Goal: Task Accomplishment & Management: Complete application form

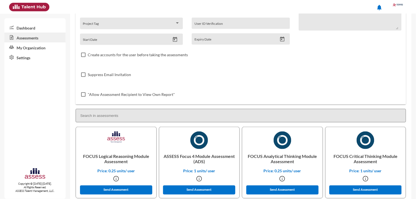
scroll to position [43, 0]
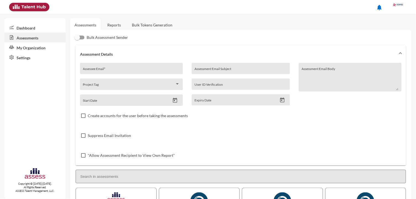
click at [110, 67] on div "Assessee Email *" at bounding box center [131, 70] width 97 height 8
paste input "[PERSON_NAME][EMAIL_ADDRESS][PERSON_NAME][DOMAIN_NAME]"
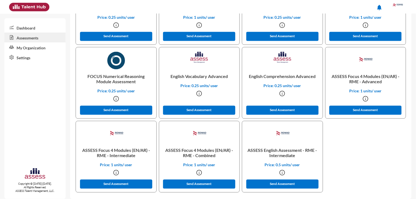
scroll to position [219, 0]
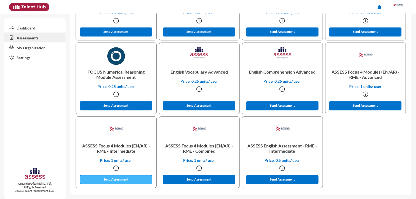
type input "[PERSON_NAME][EMAIL_ADDRESS][PERSON_NAME][DOMAIN_NAME]"
click at [134, 180] on button "Send Assessment" at bounding box center [116, 180] width 72 height 9
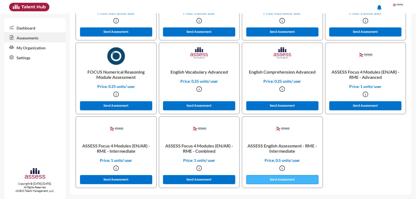
click at [275, 180] on button "Send Assessment" at bounding box center [283, 180] width 72 height 9
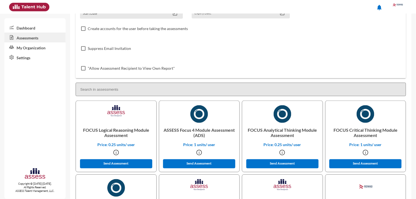
scroll to position [0, 0]
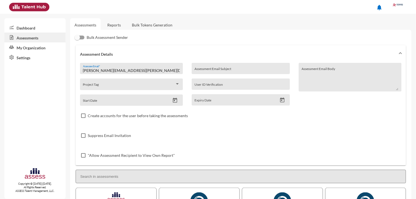
click at [116, 23] on link "Reports" at bounding box center [114, 25] width 22 height 14
